Goal: Navigation & Orientation: Find specific page/section

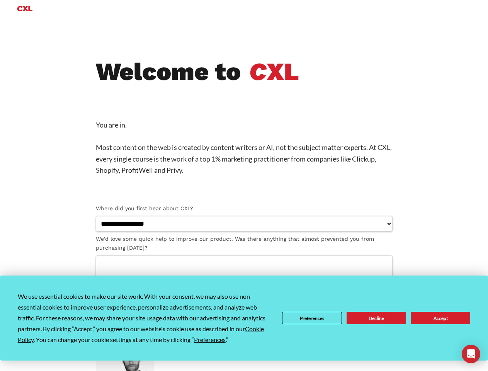
click at [244, 186] on li "Welcome to C XL You are in. Most content on the web is created by content write…" at bounding box center [244, 124] width 297 height 133
click at [144, 334] on div "We use essential cookies to make our site work. With your consent, we may also …" at bounding box center [144, 318] width 252 height 54
click at [213, 339] on span "Preferences" at bounding box center [210, 339] width 32 height 7
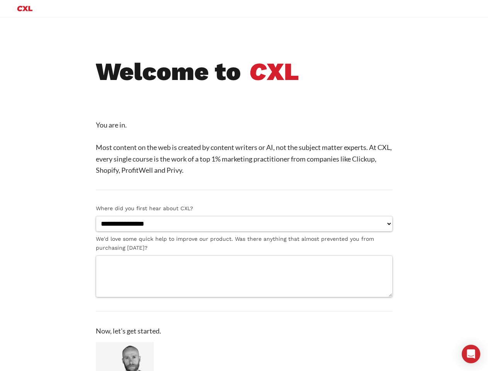
click at [312, 318] on li "Now, let's get started. Peep Laja Founder @ CXL" at bounding box center [244, 361] width 297 height 100
click at [376, 318] on li "Now, let's get started. Peep Laja Founder @ CXL" at bounding box center [244, 361] width 297 height 100
click at [441, 318] on cxl-section "**********" at bounding box center [243, 247] width 457 height 378
click at [471, 354] on icon "Open Intercom Messenger" at bounding box center [471, 353] width 8 height 9
